Goal: Task Accomplishment & Management: Manage account settings

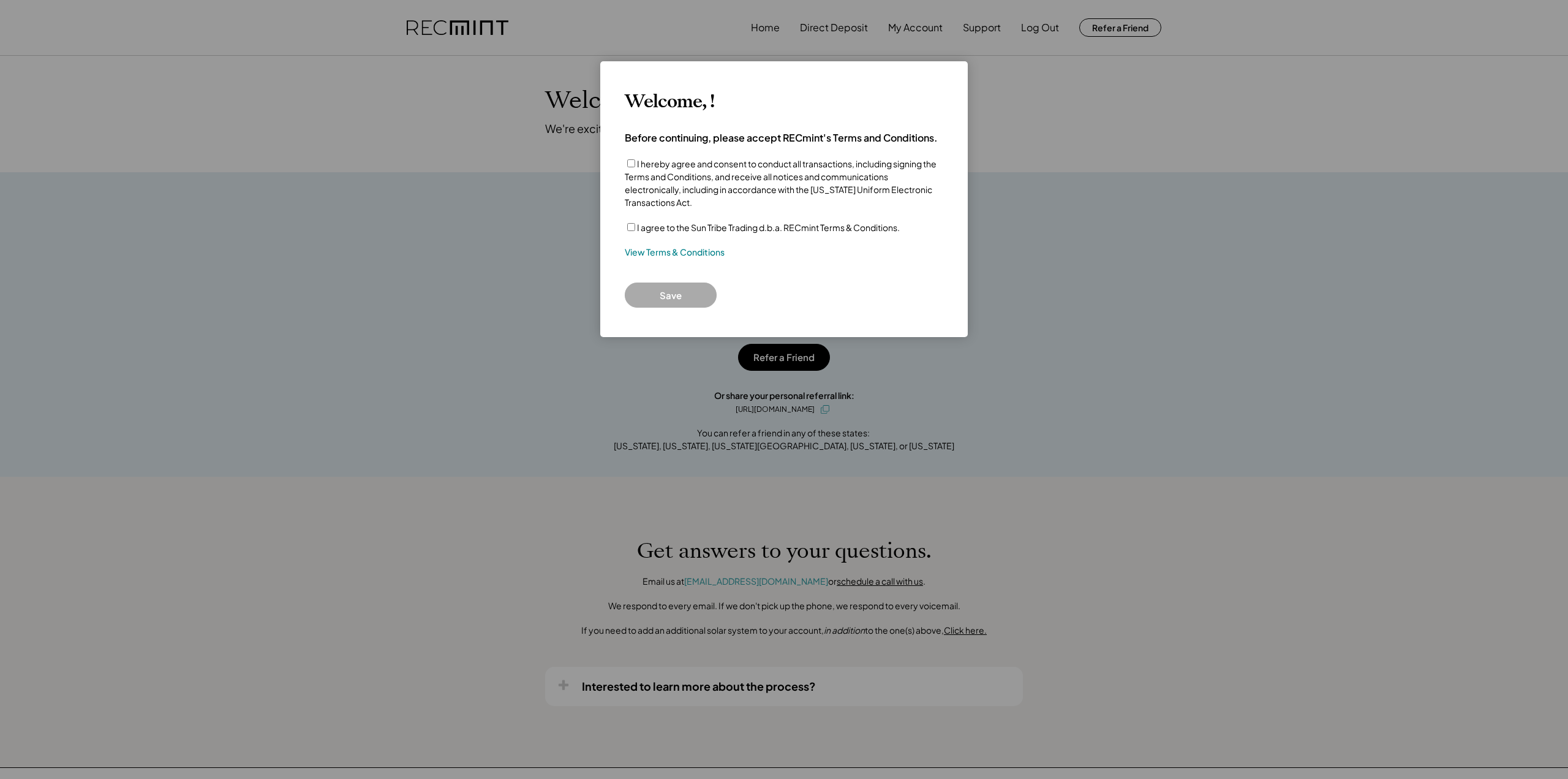
click at [635, 221] on div "I agree to the Sun Tribe Trading d.b.a. RECmint Terms & Conditions." at bounding box center [783, 227] width 318 height 13
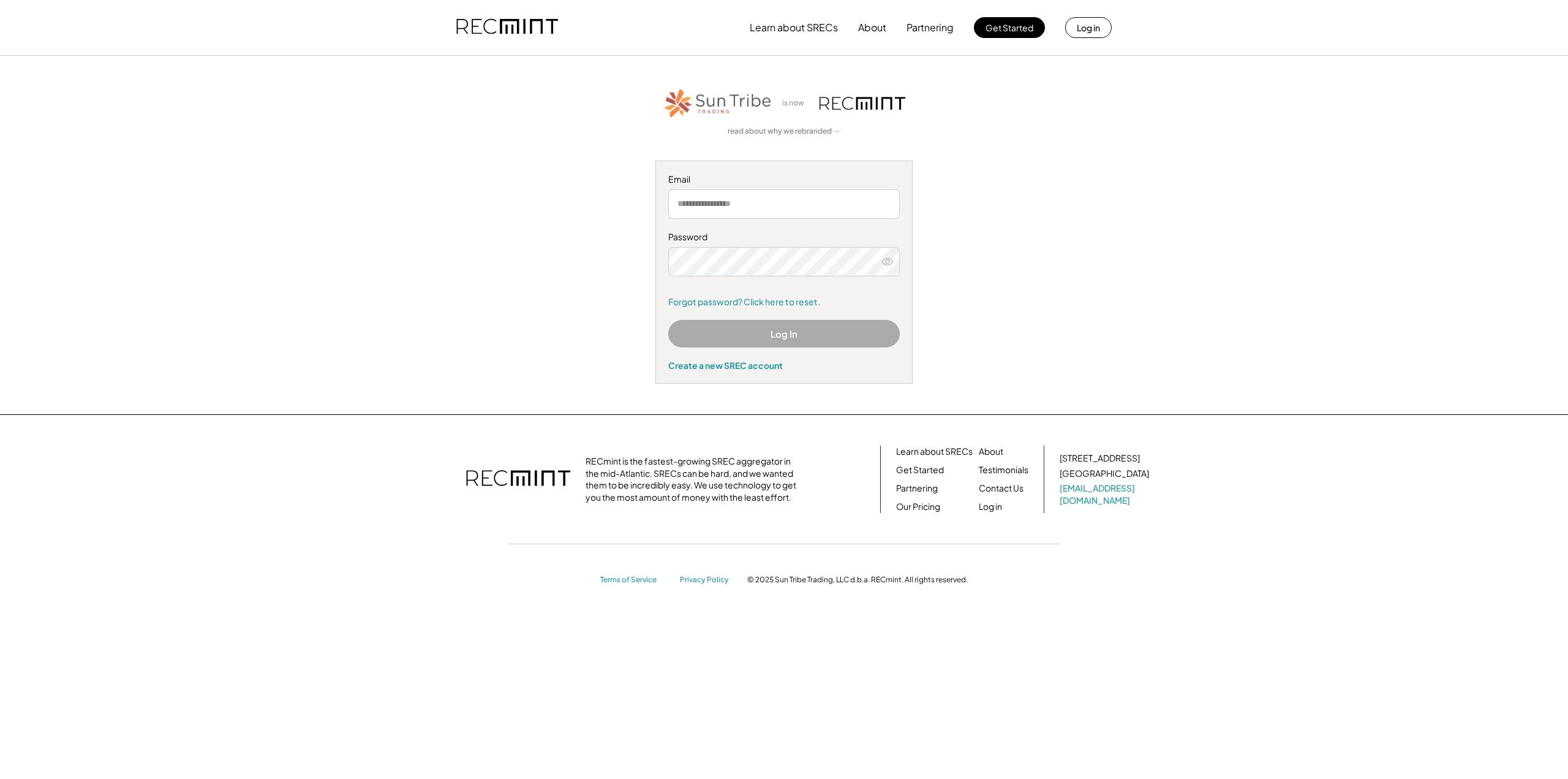
type input "**********"
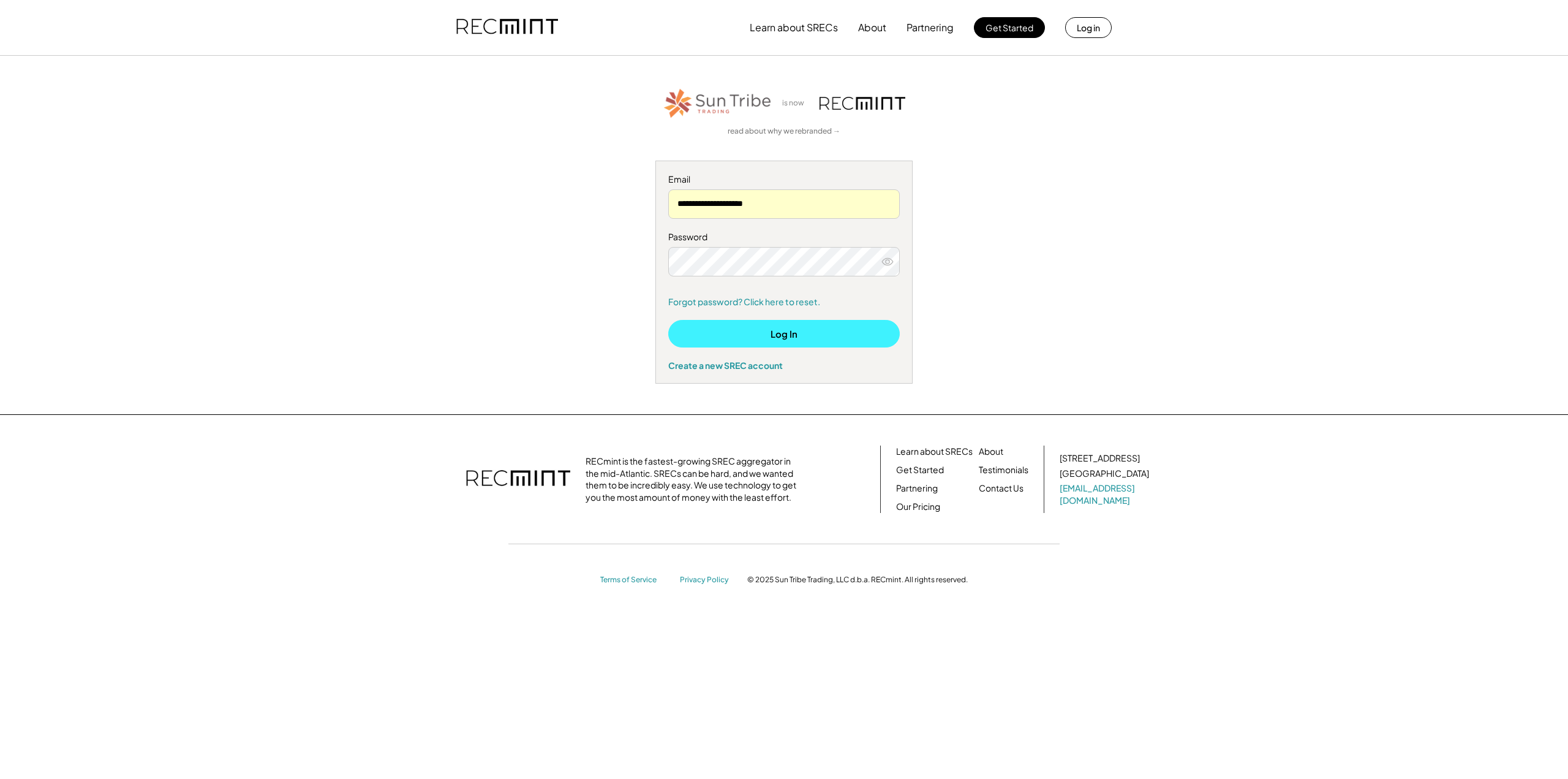
click at [757, 340] on button "Log In" at bounding box center [784, 333] width 231 height 28
